Goal: Find specific page/section: Find specific page/section

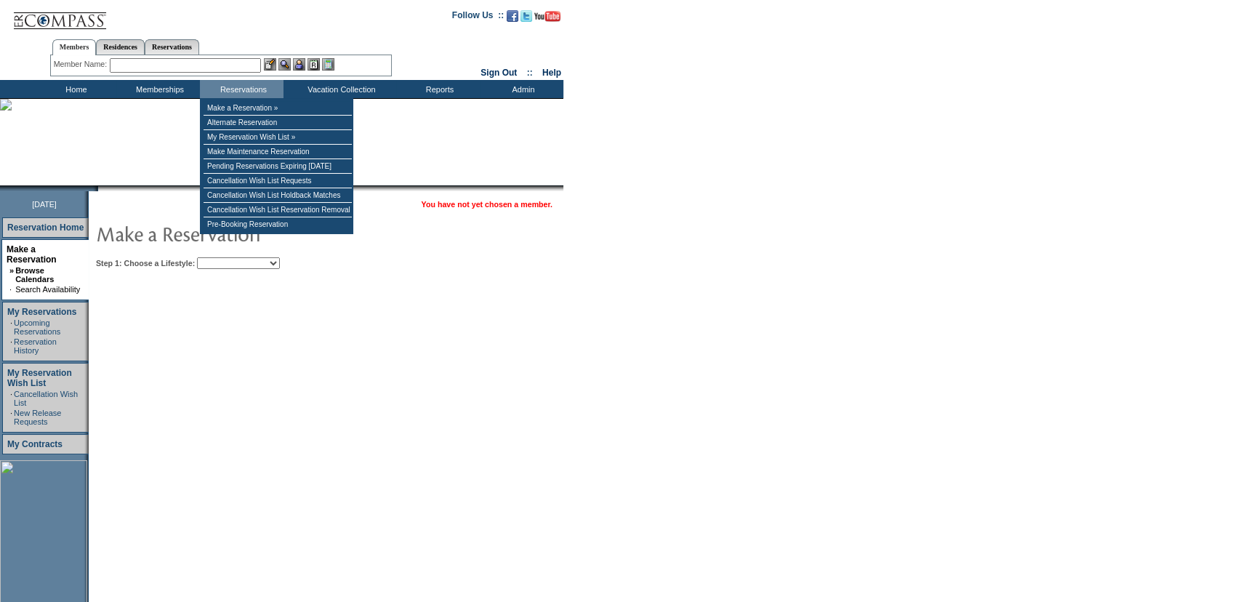
click at [230, 67] on input "text" at bounding box center [185, 65] width 151 height 15
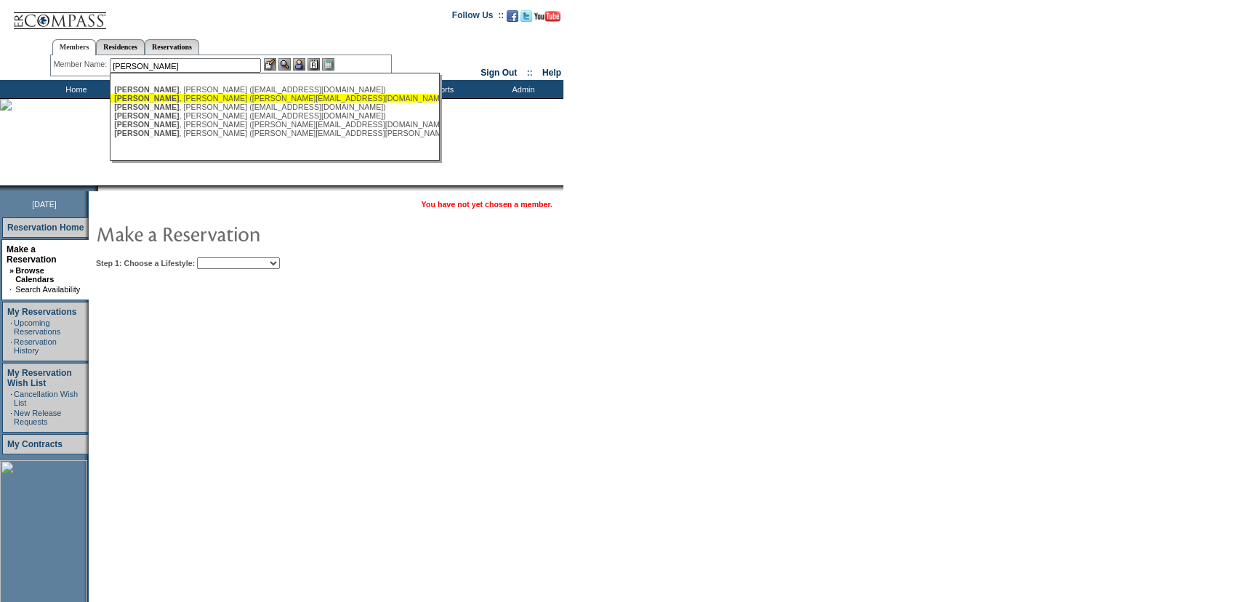
click at [225, 100] on div "[PERSON_NAME] ([PERSON_NAME][EMAIL_ADDRESS][DOMAIN_NAME])" at bounding box center [274, 98] width 320 height 9
type input "[PERSON_NAME] ([PERSON_NAME][EMAIL_ADDRESS][DOMAIN_NAME])"
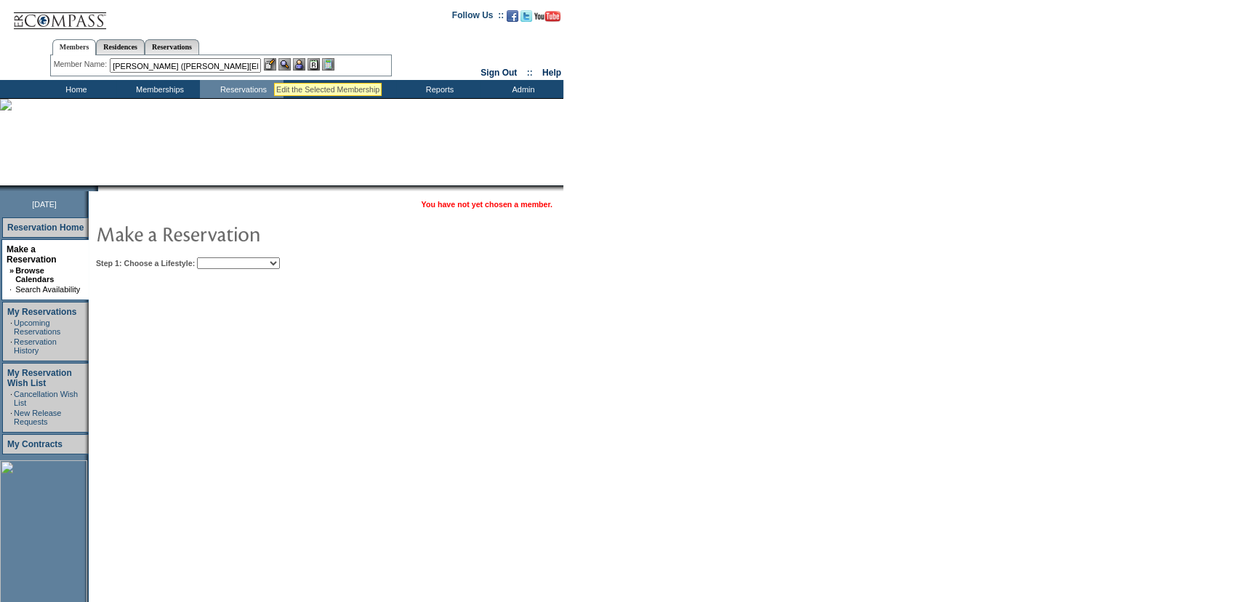
click at [274, 65] on img at bounding box center [270, 64] width 12 height 12
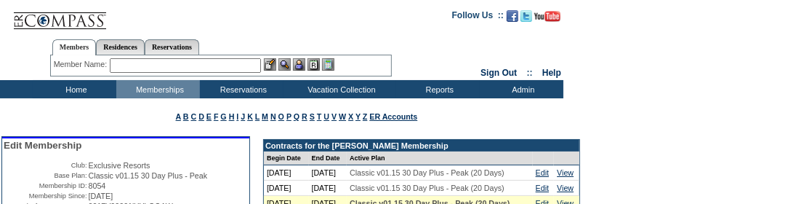
click at [65, 89] on td "Home" at bounding box center [75, 89] width 84 height 18
